Goal: Check status: Check status

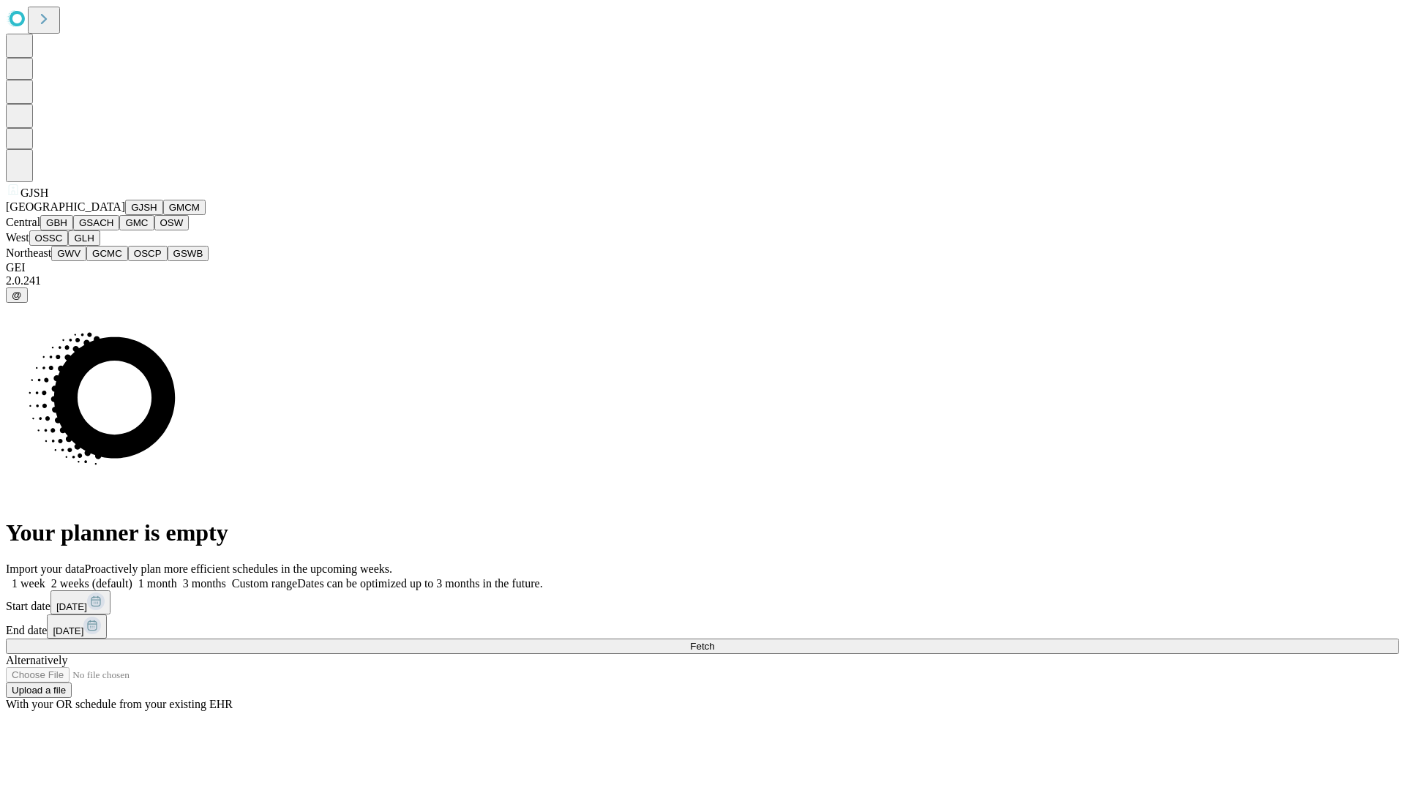
click at [125, 215] on button "GJSH" at bounding box center [144, 207] width 38 height 15
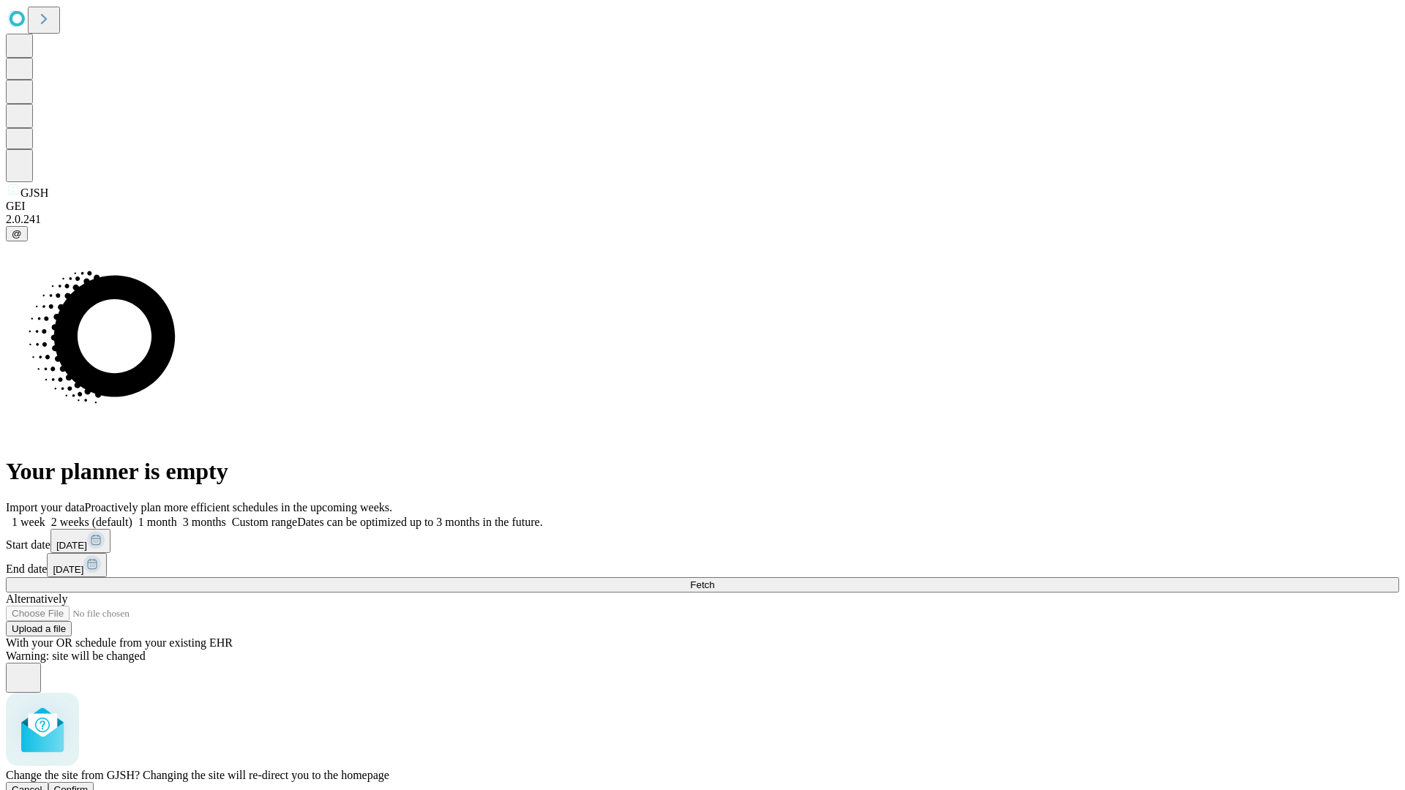
click at [89, 785] on span "Confirm" at bounding box center [71, 790] width 34 height 11
click at [177, 516] on label "1 month" at bounding box center [154, 522] width 45 height 12
click at [714, 580] on span "Fetch" at bounding box center [702, 585] width 24 height 11
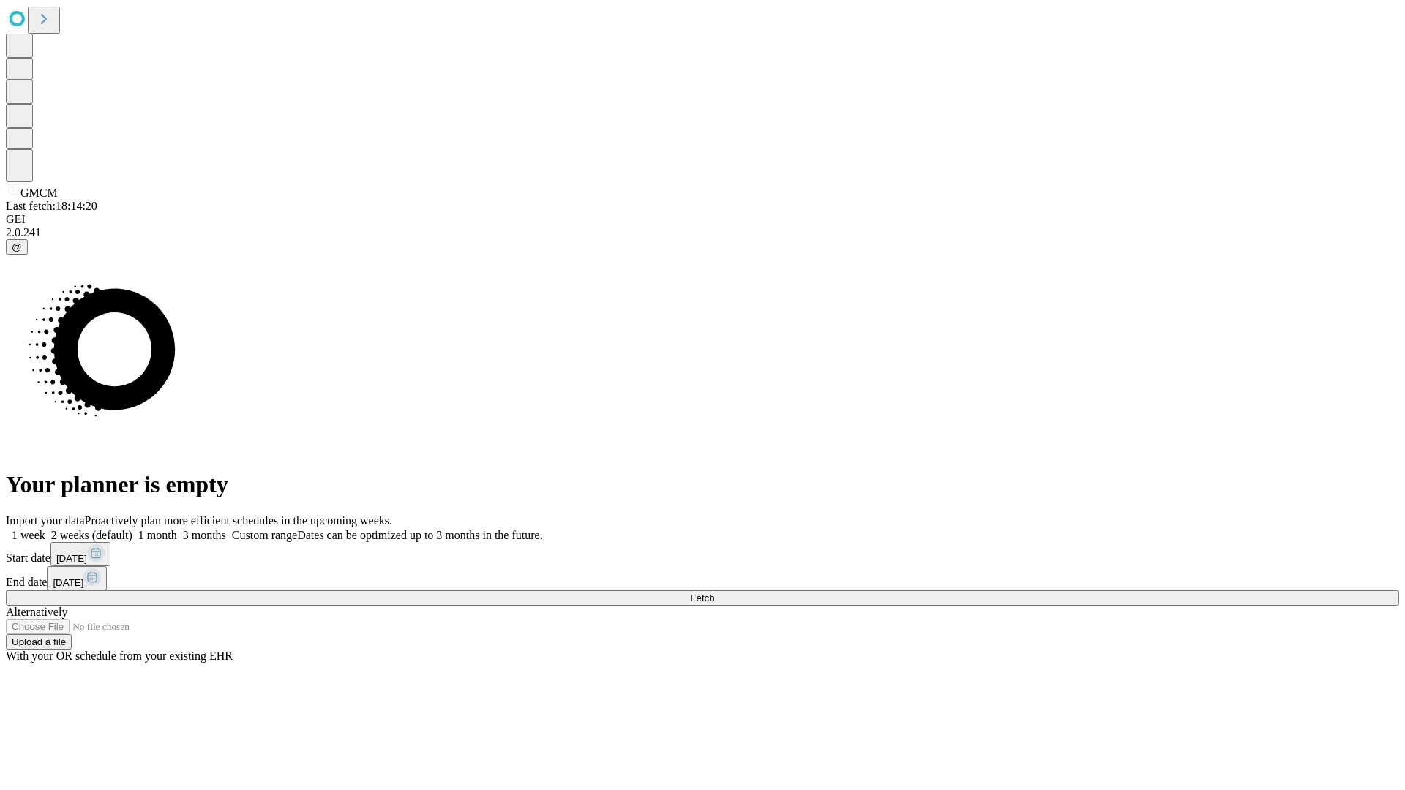
click at [177, 529] on label "1 month" at bounding box center [154, 535] width 45 height 12
click at [714, 593] on span "Fetch" at bounding box center [702, 598] width 24 height 11
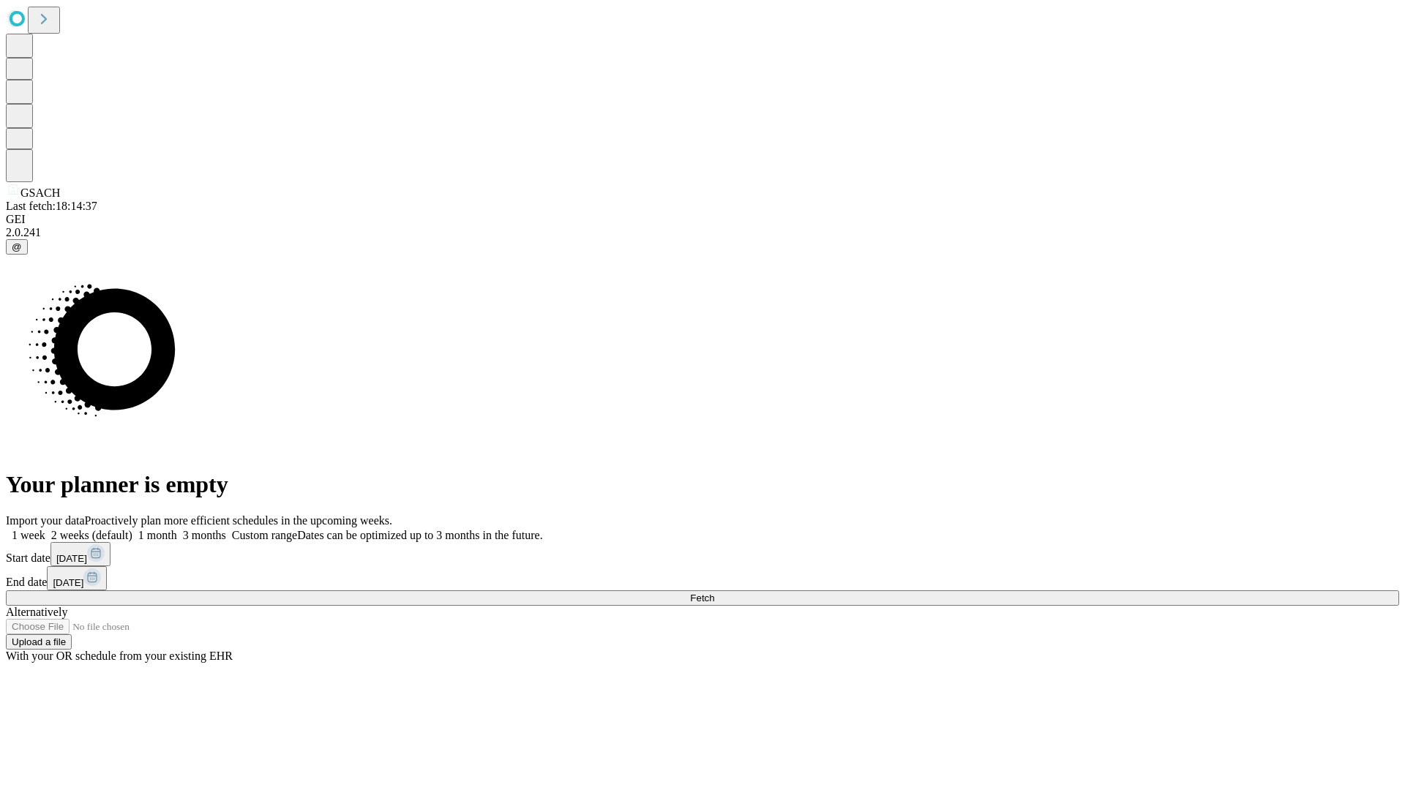
click at [714, 593] on span "Fetch" at bounding box center [702, 598] width 24 height 11
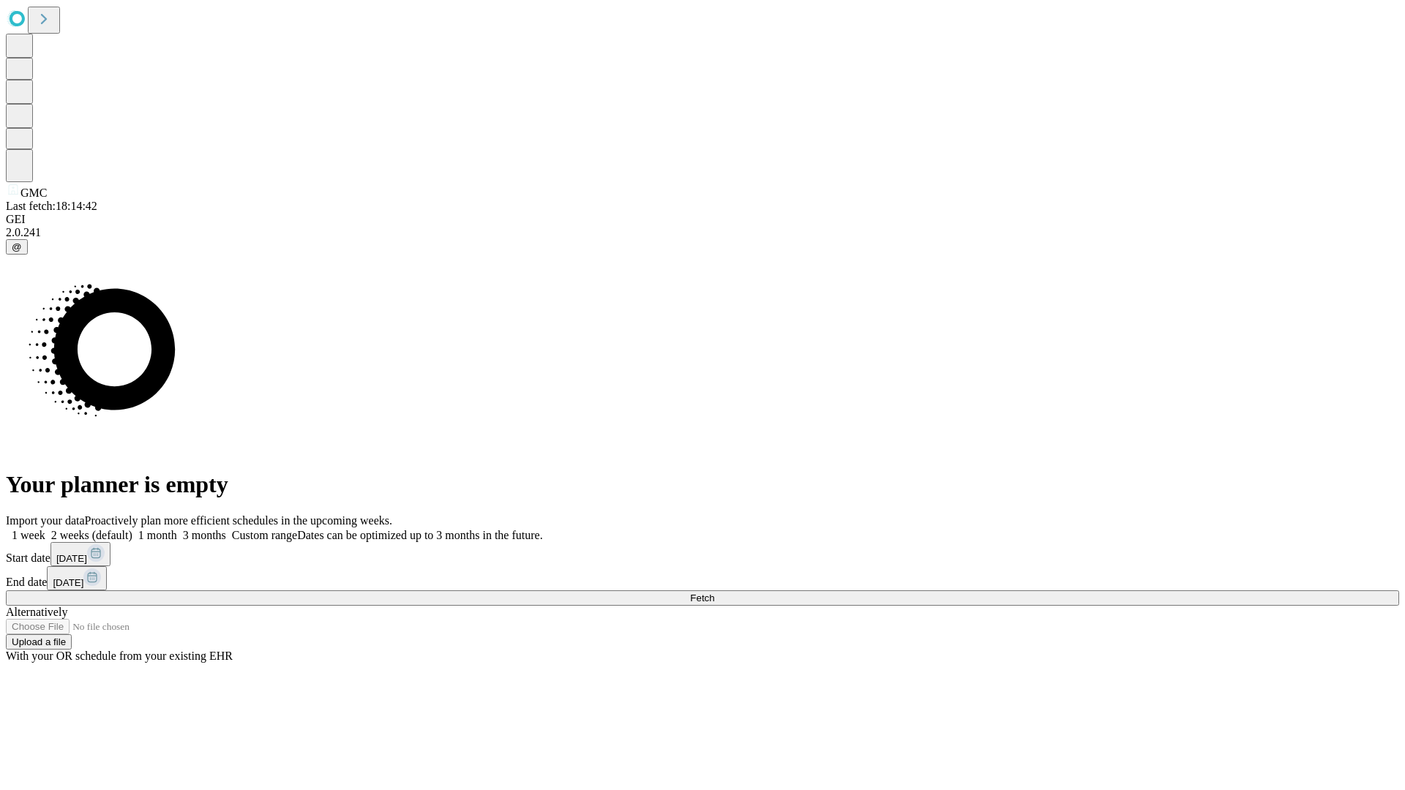
click at [177, 529] on label "1 month" at bounding box center [154, 535] width 45 height 12
click at [714, 593] on span "Fetch" at bounding box center [702, 598] width 24 height 11
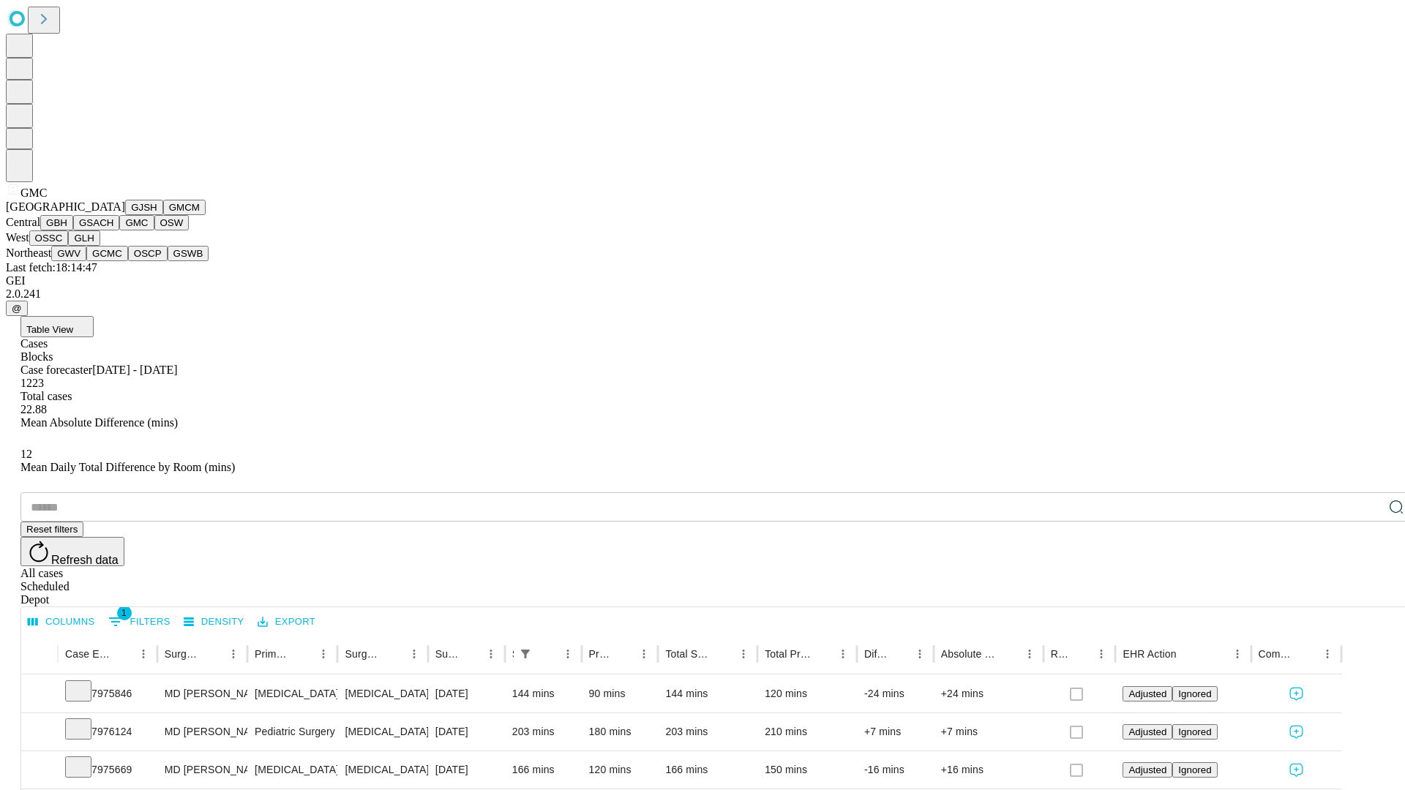
click at [154, 231] on button "OSW" at bounding box center [171, 222] width 35 height 15
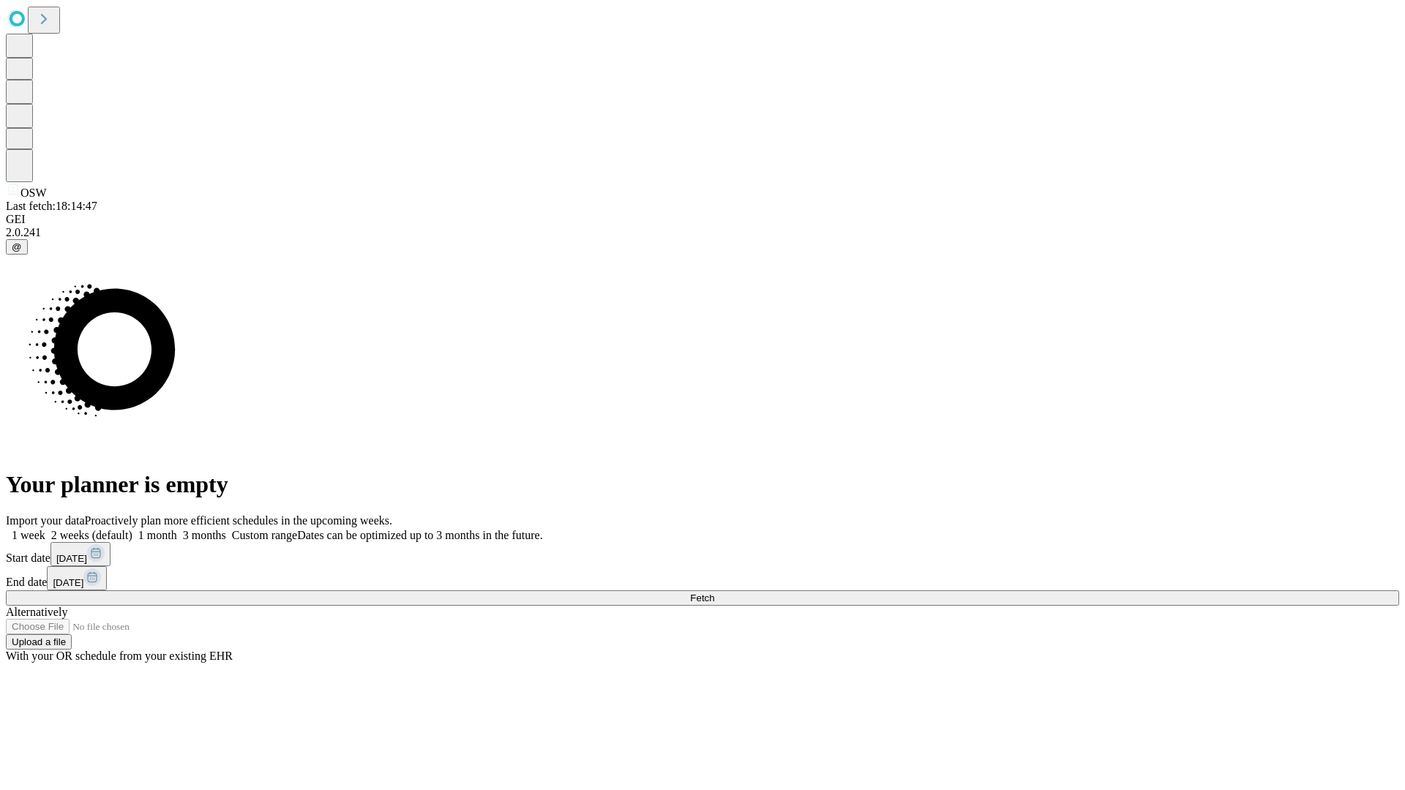
click at [177, 529] on label "1 month" at bounding box center [154, 535] width 45 height 12
click at [714, 593] on span "Fetch" at bounding box center [702, 598] width 24 height 11
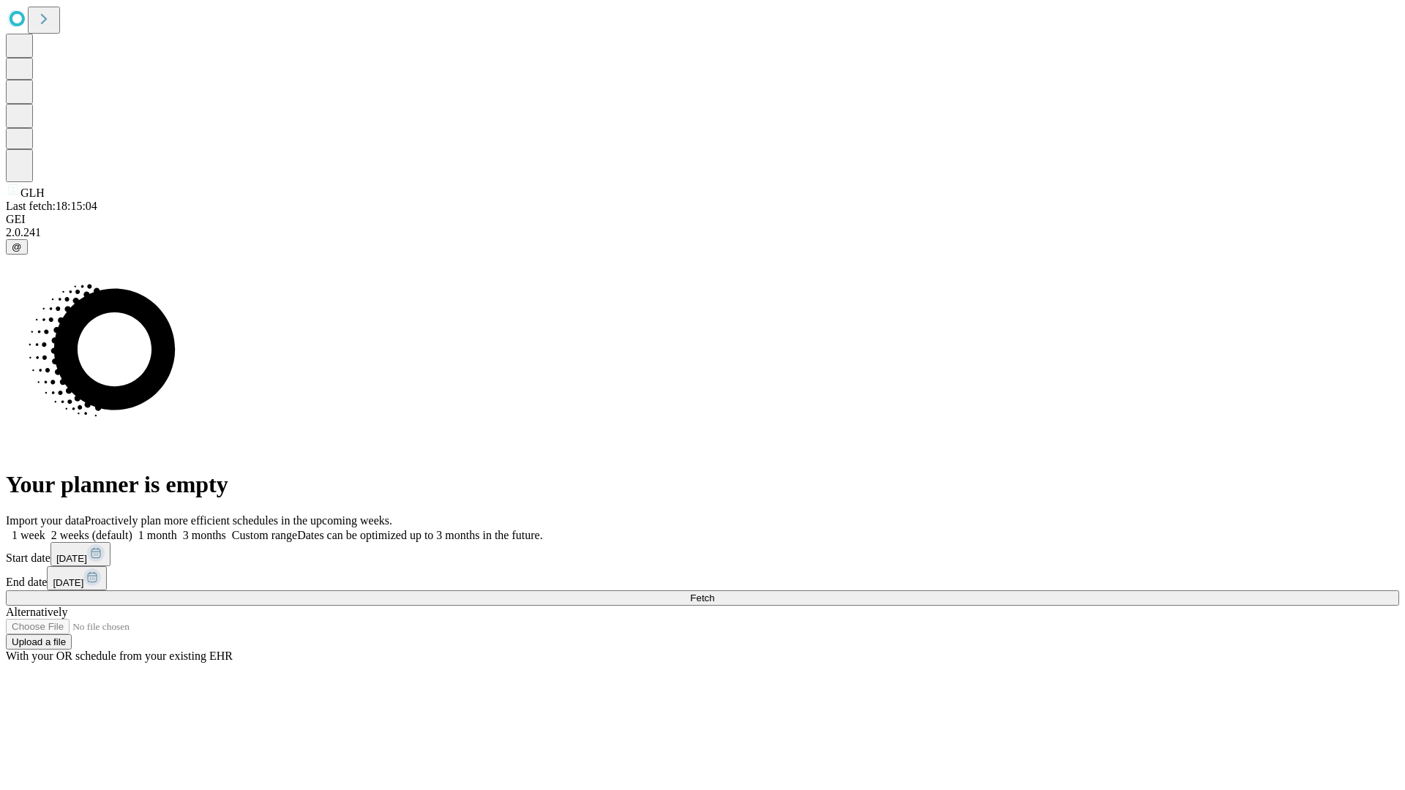
click at [177, 529] on label "1 month" at bounding box center [154, 535] width 45 height 12
click at [714, 593] on span "Fetch" at bounding box center [702, 598] width 24 height 11
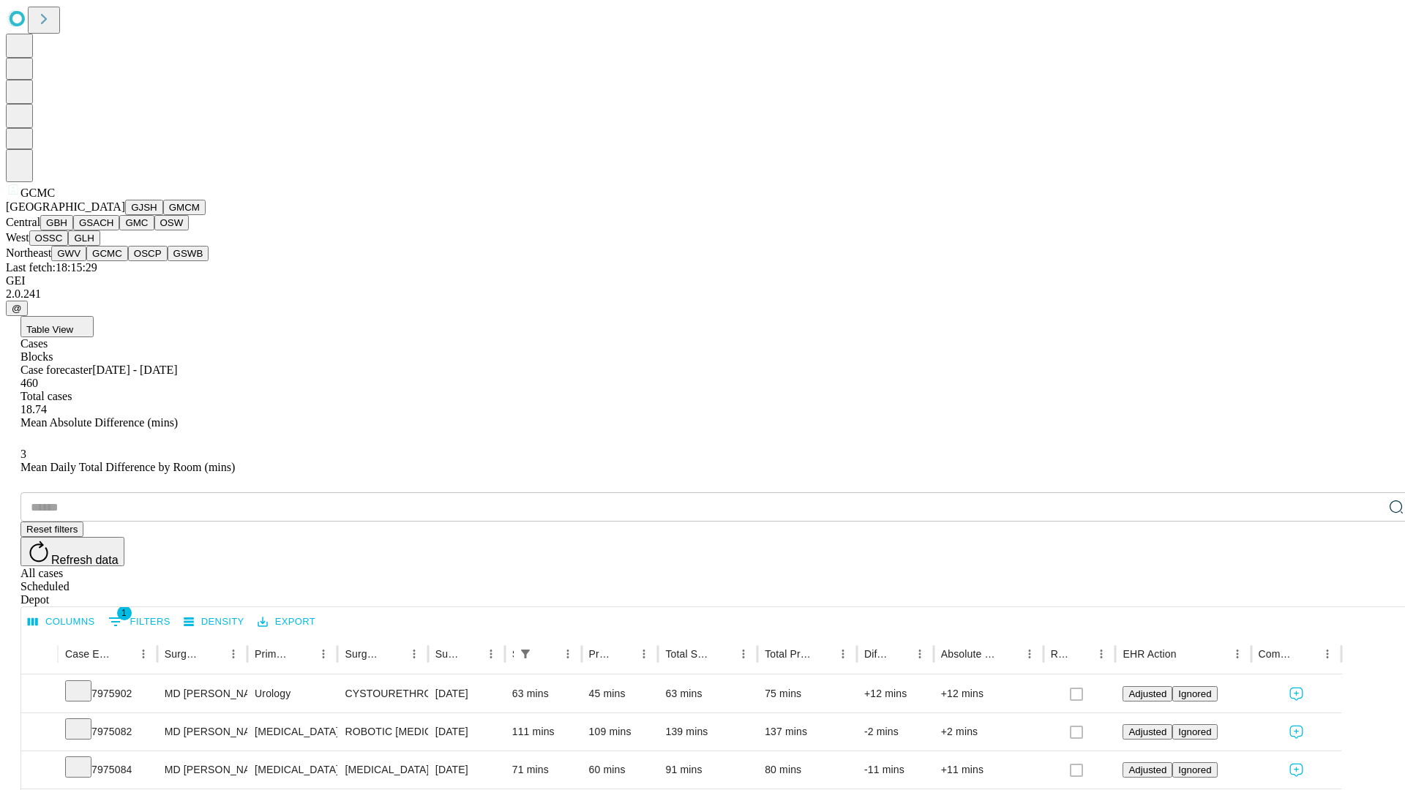
click at [128, 261] on button "OSCP" at bounding box center [148, 253] width 40 height 15
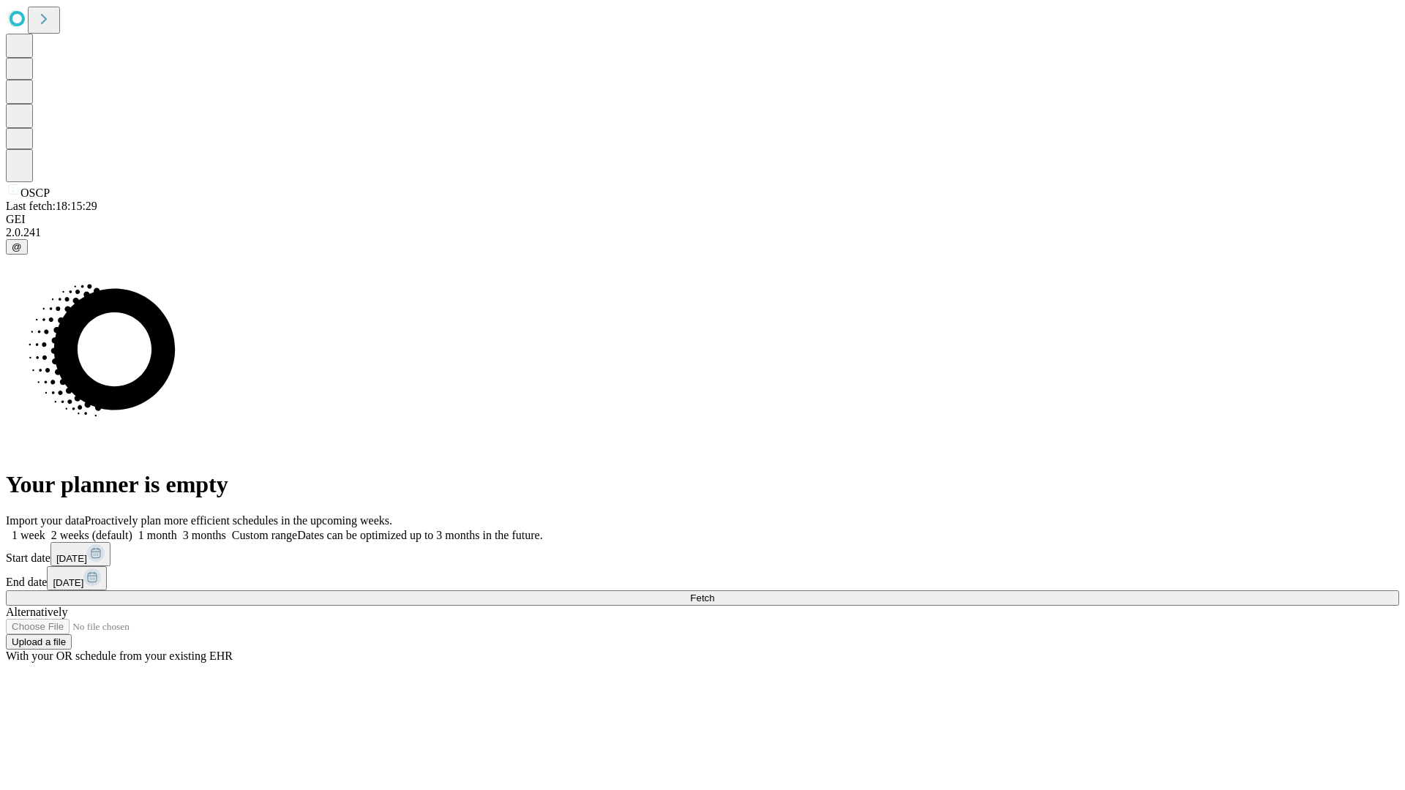
click at [177, 529] on label "1 month" at bounding box center [154, 535] width 45 height 12
click at [714, 593] on span "Fetch" at bounding box center [702, 598] width 24 height 11
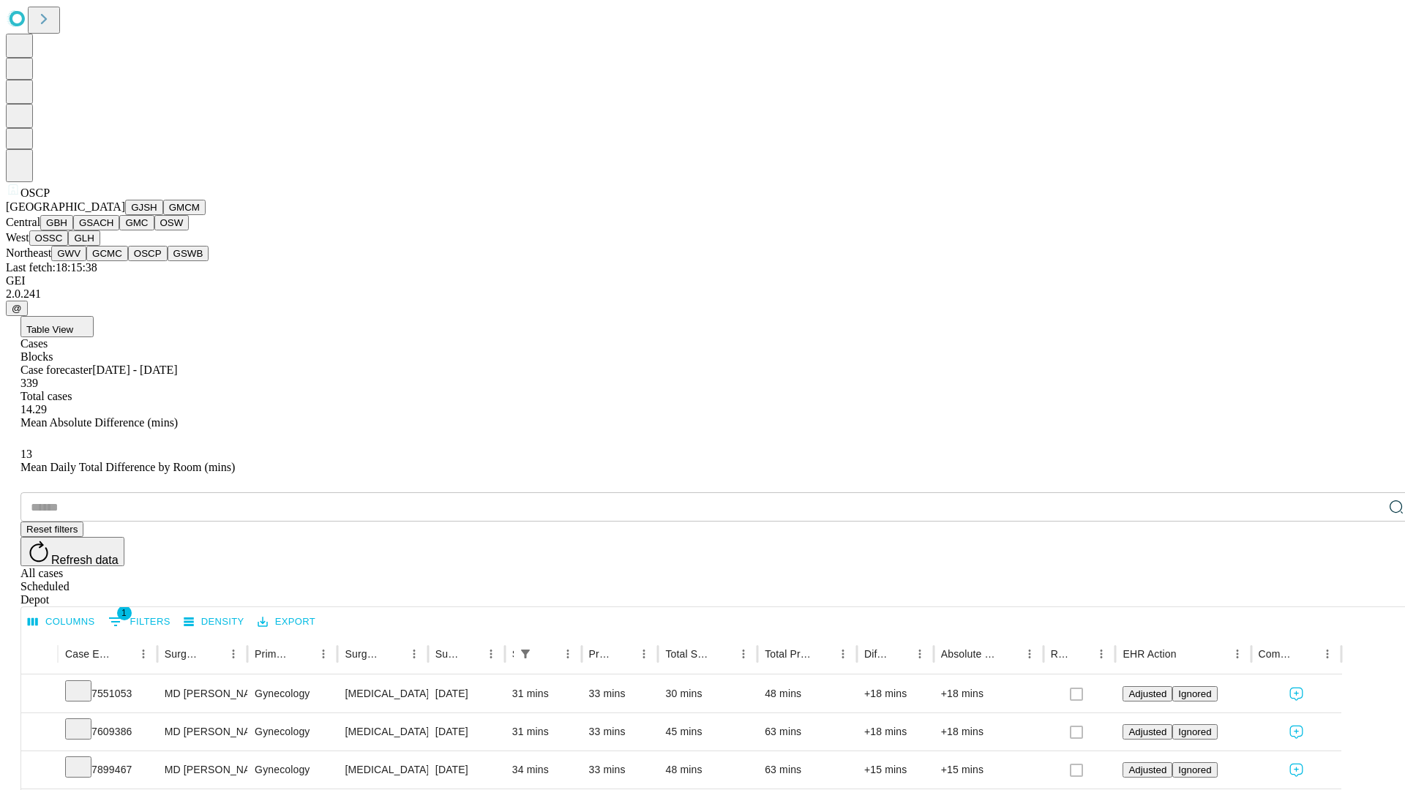
click at [168, 261] on button "GSWB" at bounding box center [189, 253] width 42 height 15
